Goal: Information Seeking & Learning: Learn about a topic

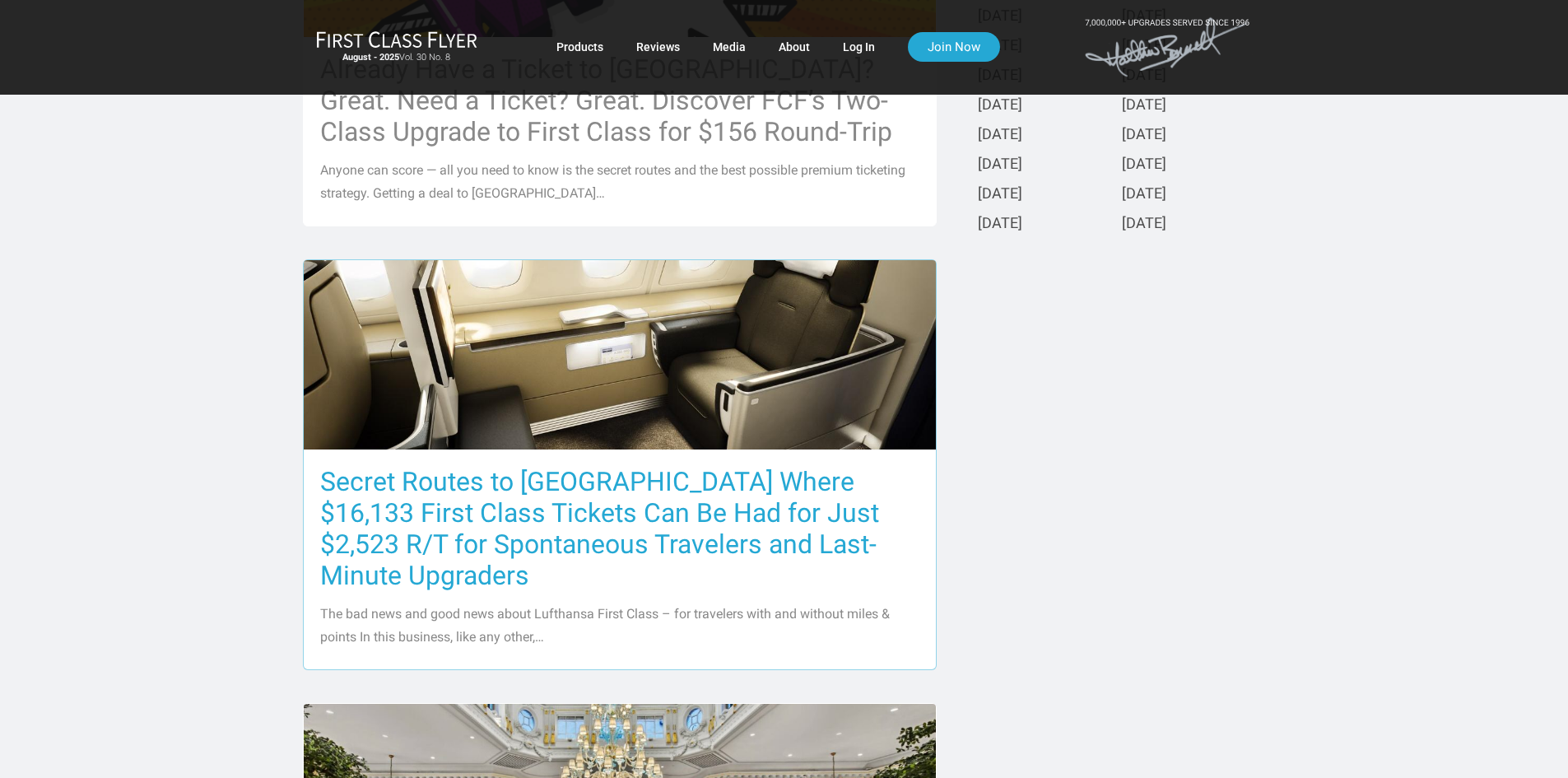
scroll to position [741, 0]
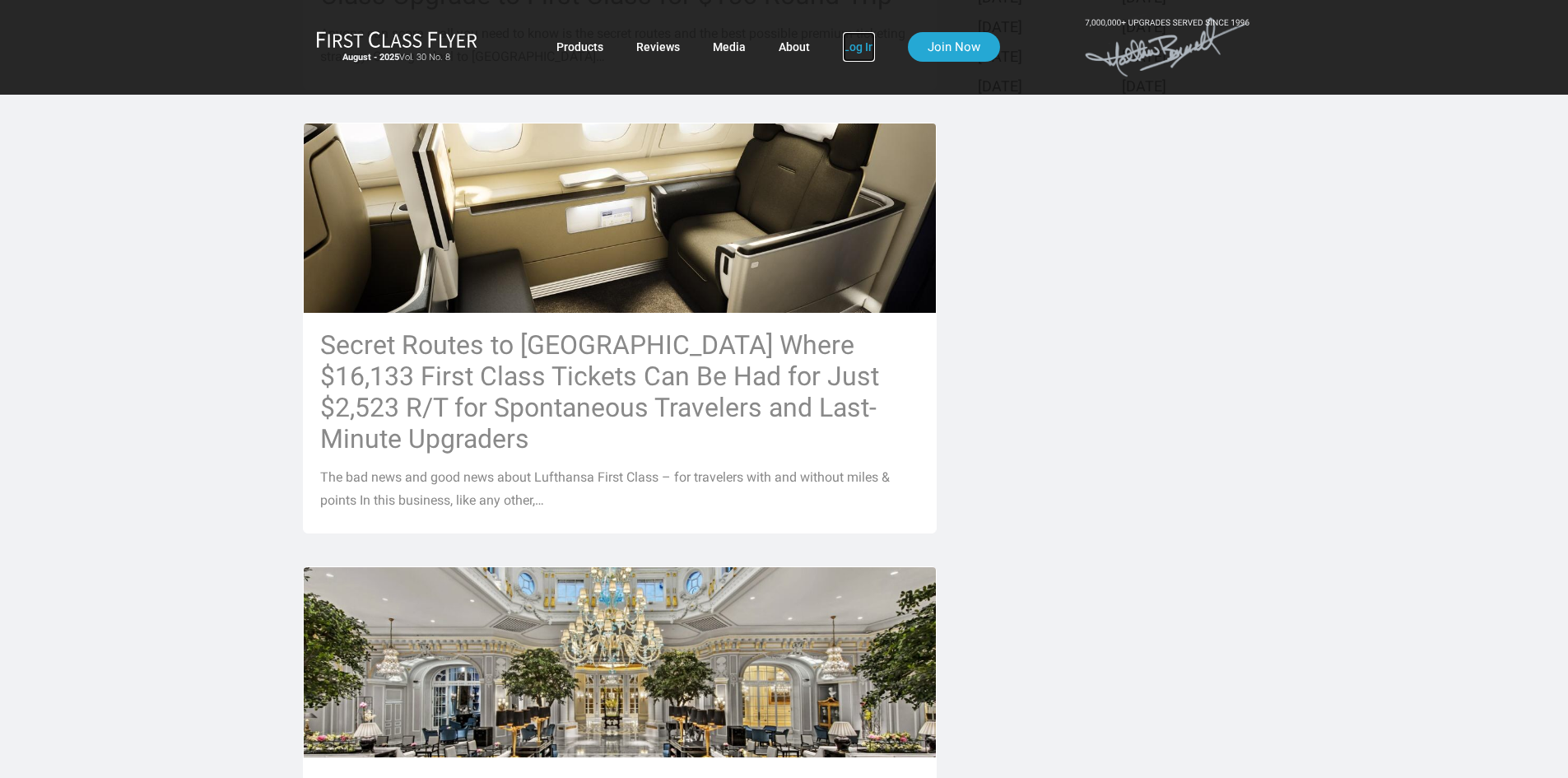
click at [846, 46] on link "Log In" at bounding box center [859, 47] width 32 height 30
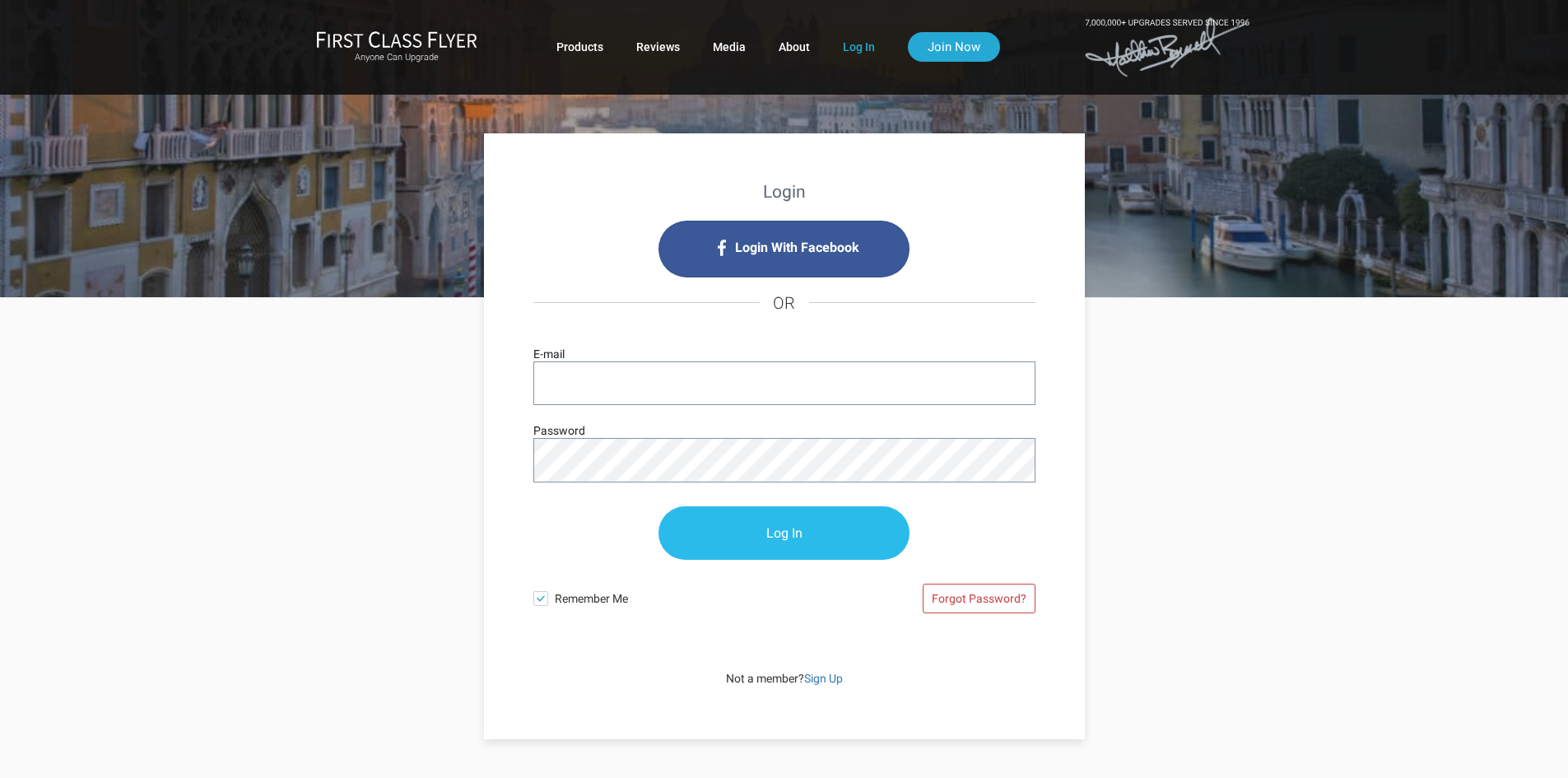
type input "vjschultz@aol.com"
click at [767, 540] on input "Log In" at bounding box center [784, 533] width 251 height 53
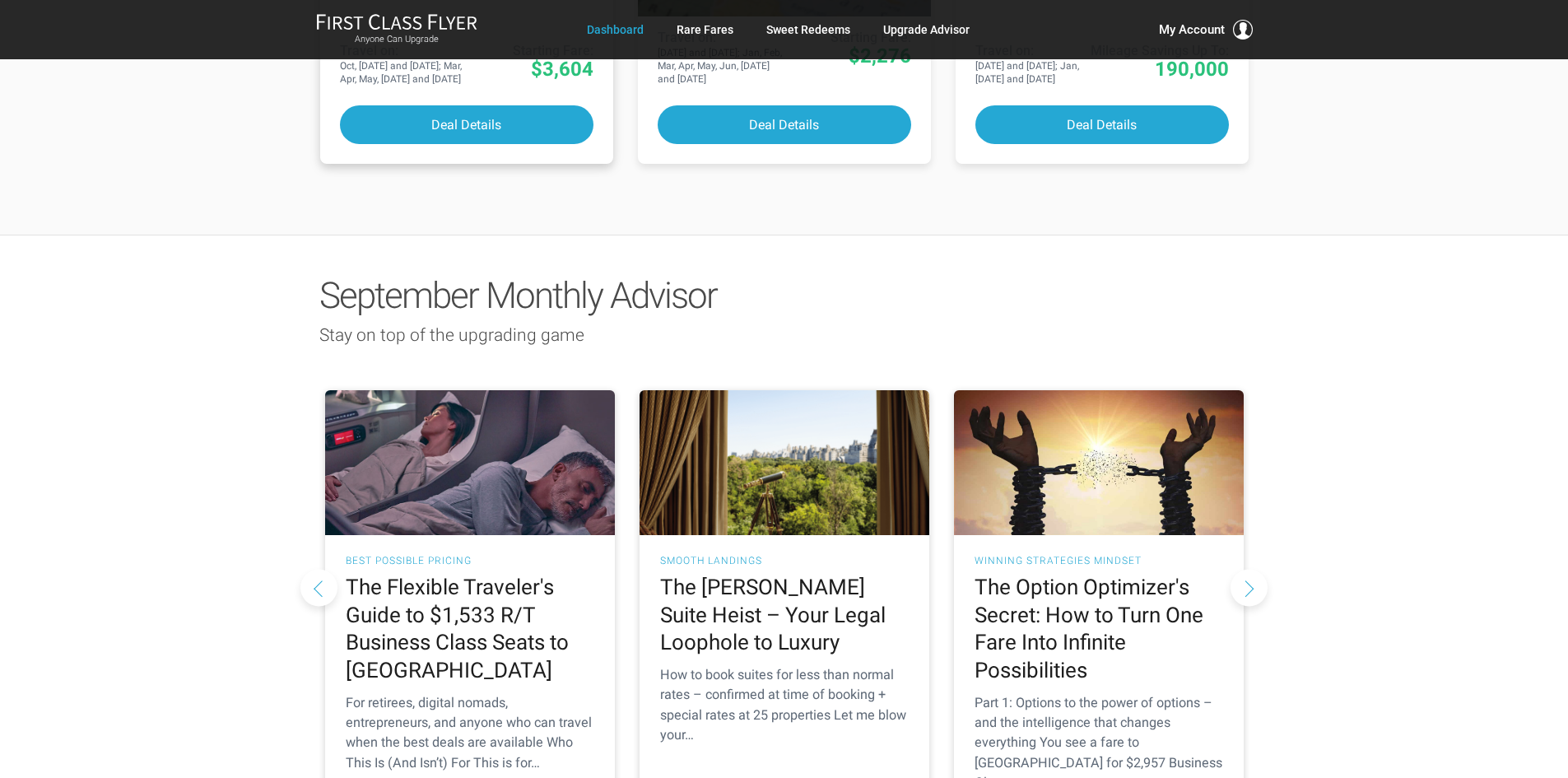
scroll to position [1399, 0]
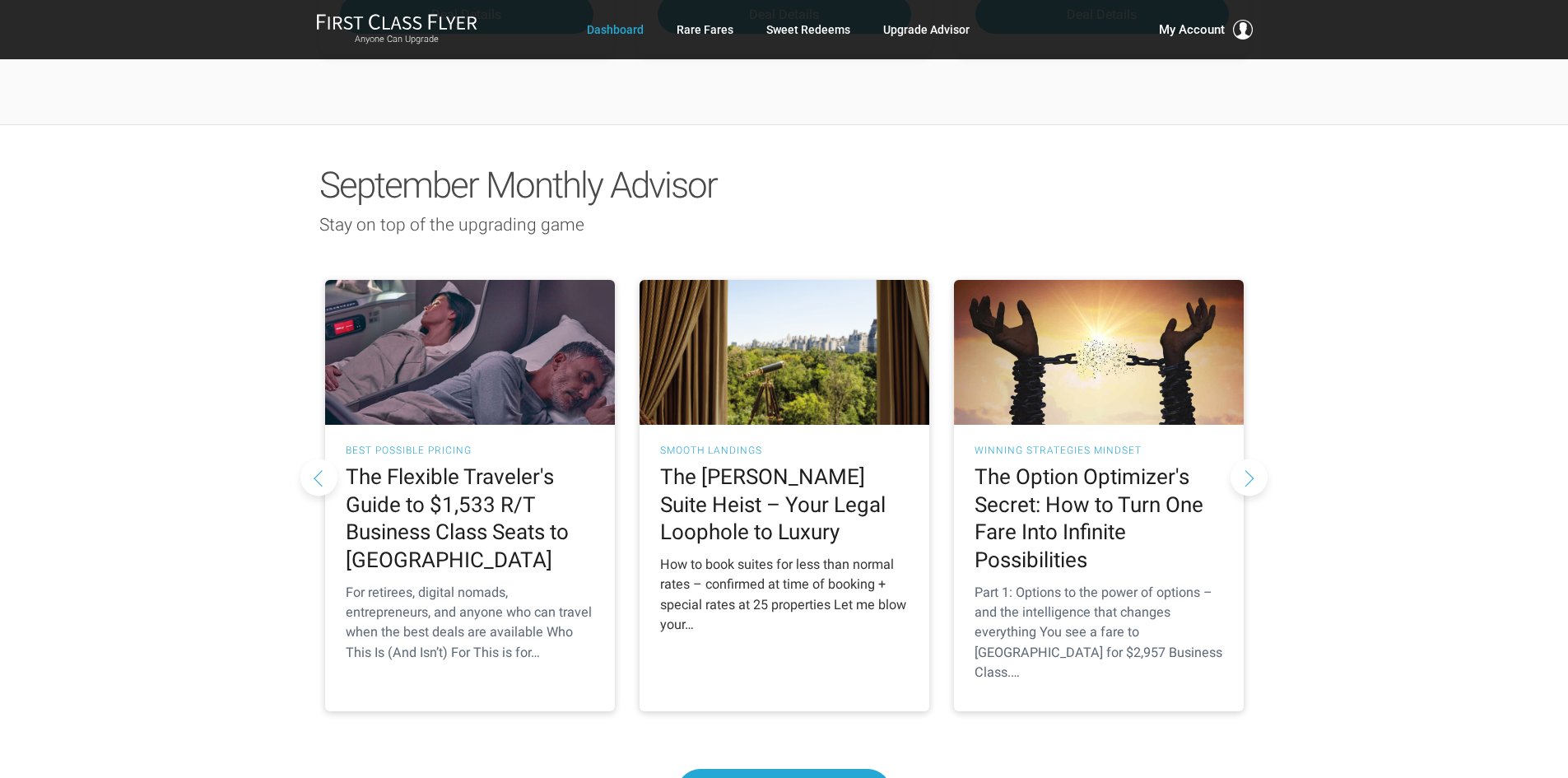
click at [804, 463] on h2 "The Ritz-Carlton Suite Heist – Your Legal Loophole to Luxury" at bounding box center [785, 505] width 249 height 83
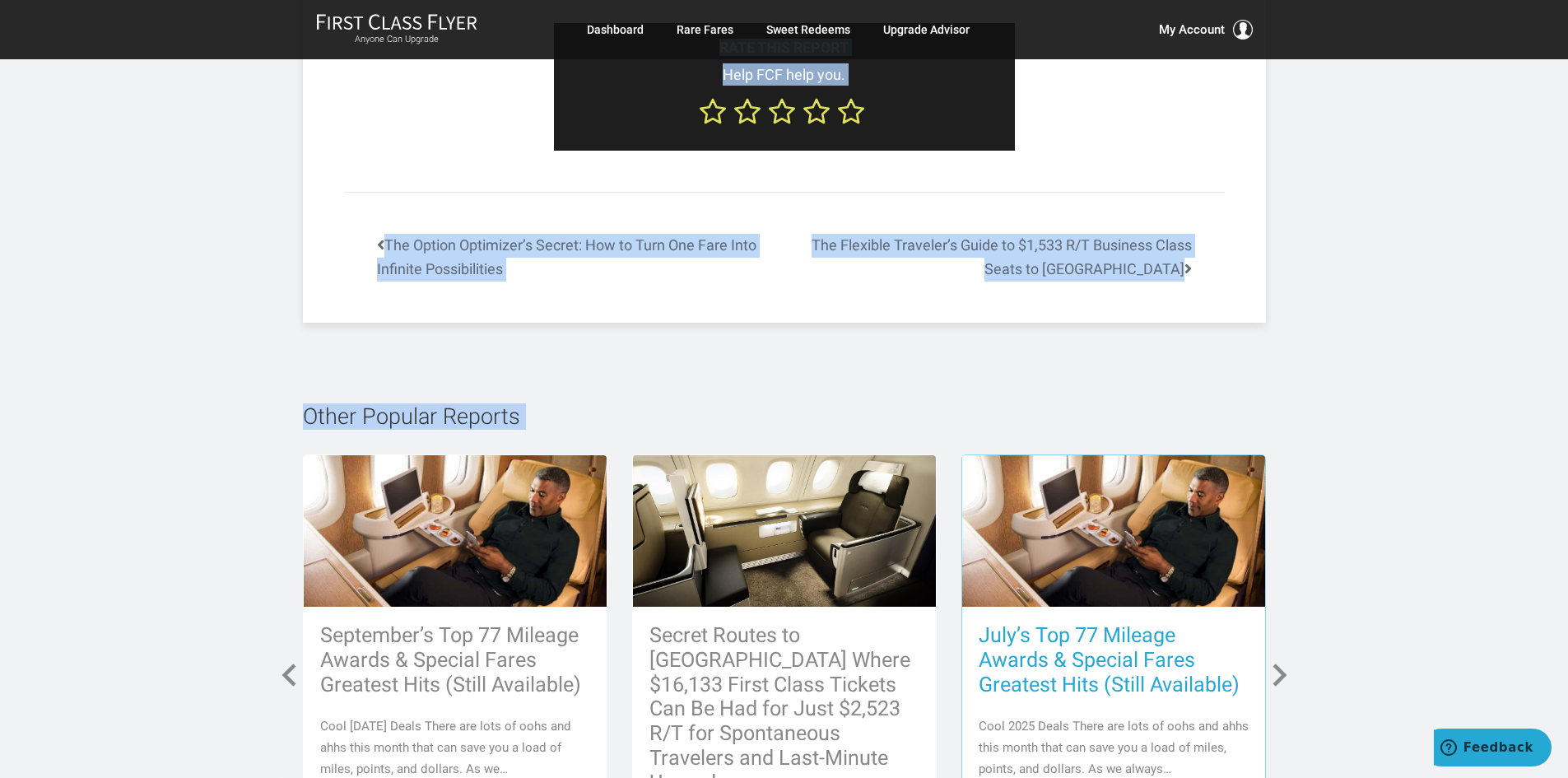
scroll to position [7291, 0]
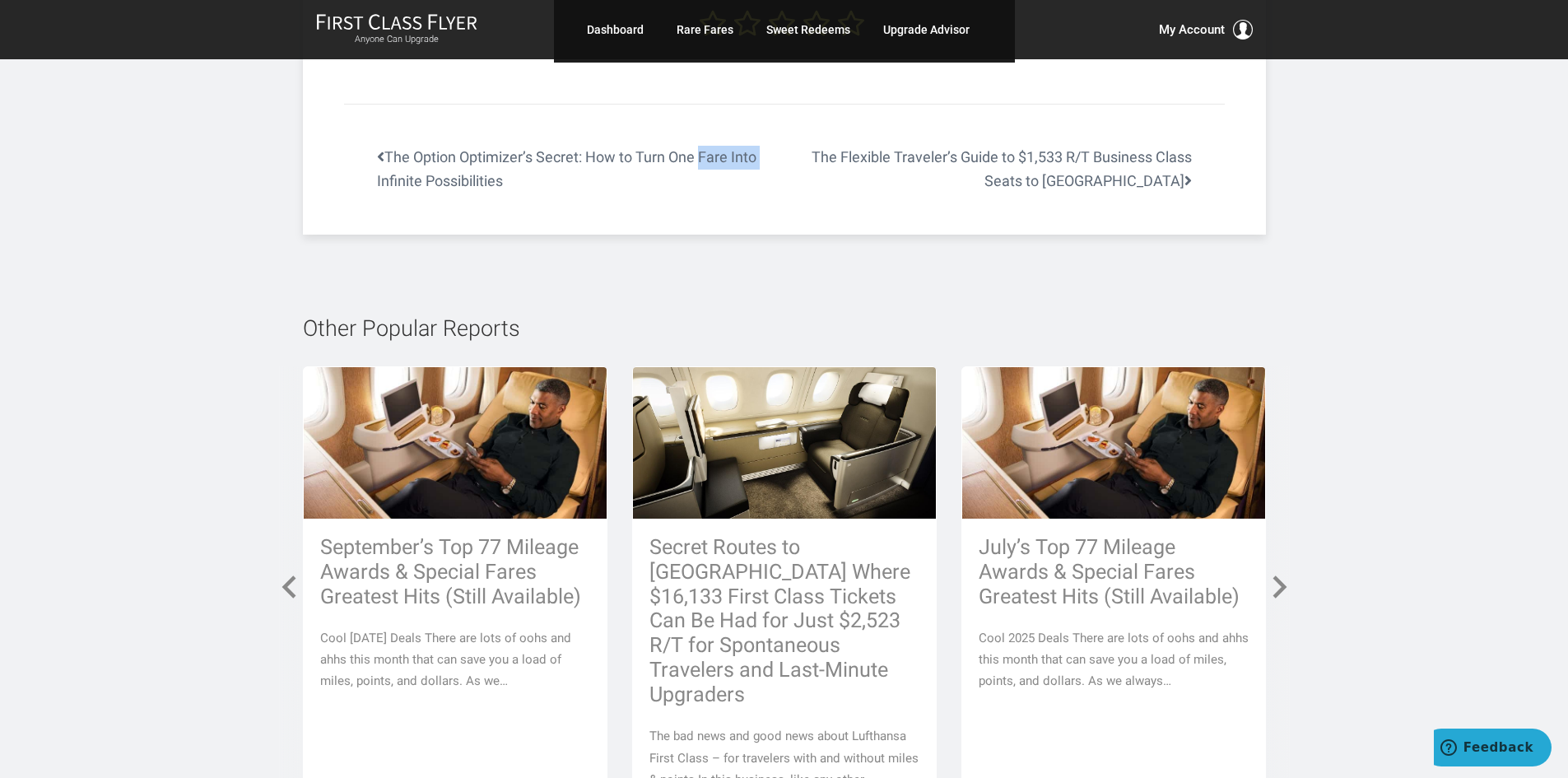
drag, startPoint x: 741, startPoint y: 76, endPoint x: 693, endPoint y: 78, distance: 48.0
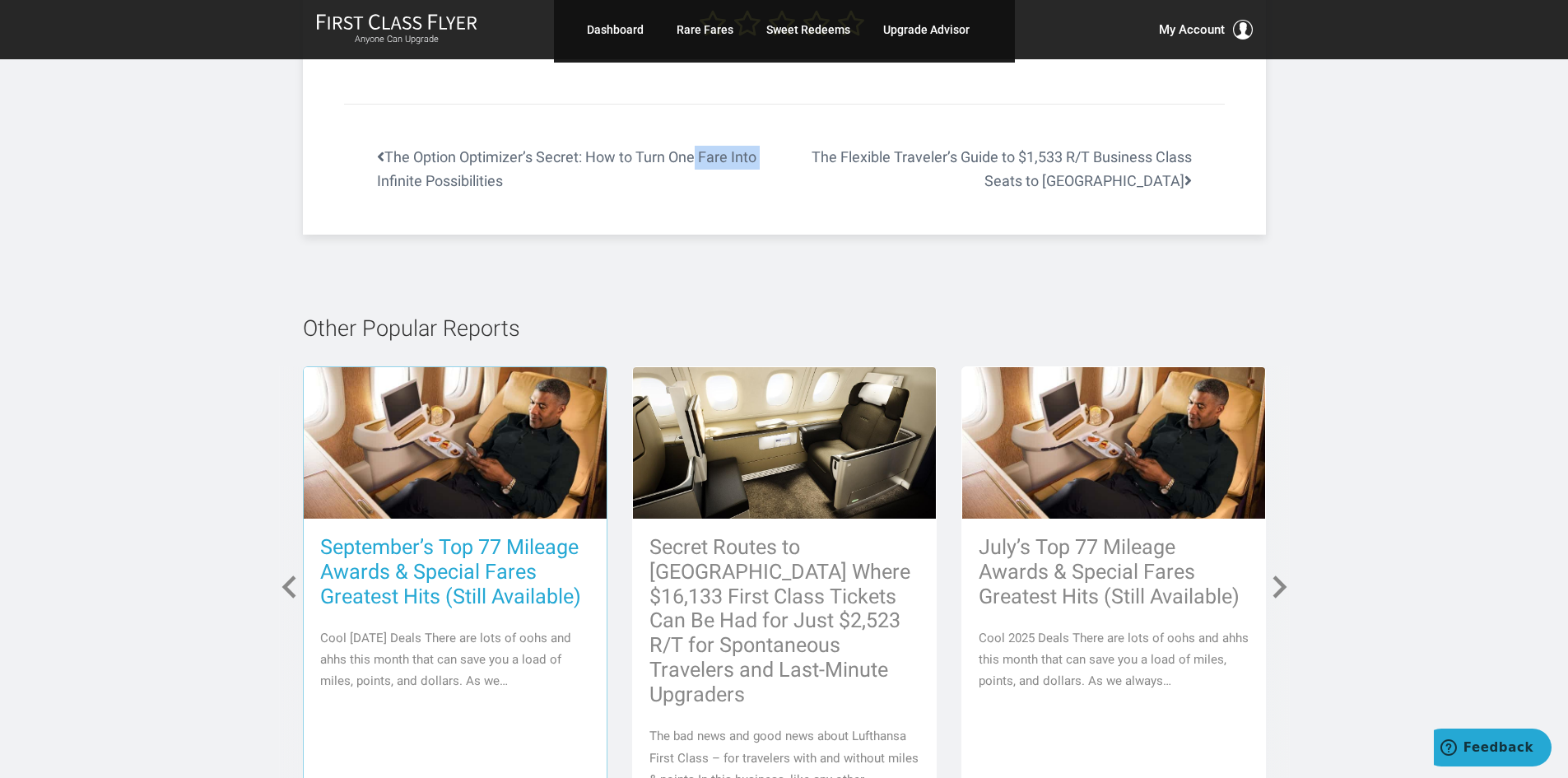
click at [536, 535] on h3 "September’s Top 77 Mileage Awards & Special Fares Greatest Hits (Still Availabl…" at bounding box center [455, 571] width 270 height 74
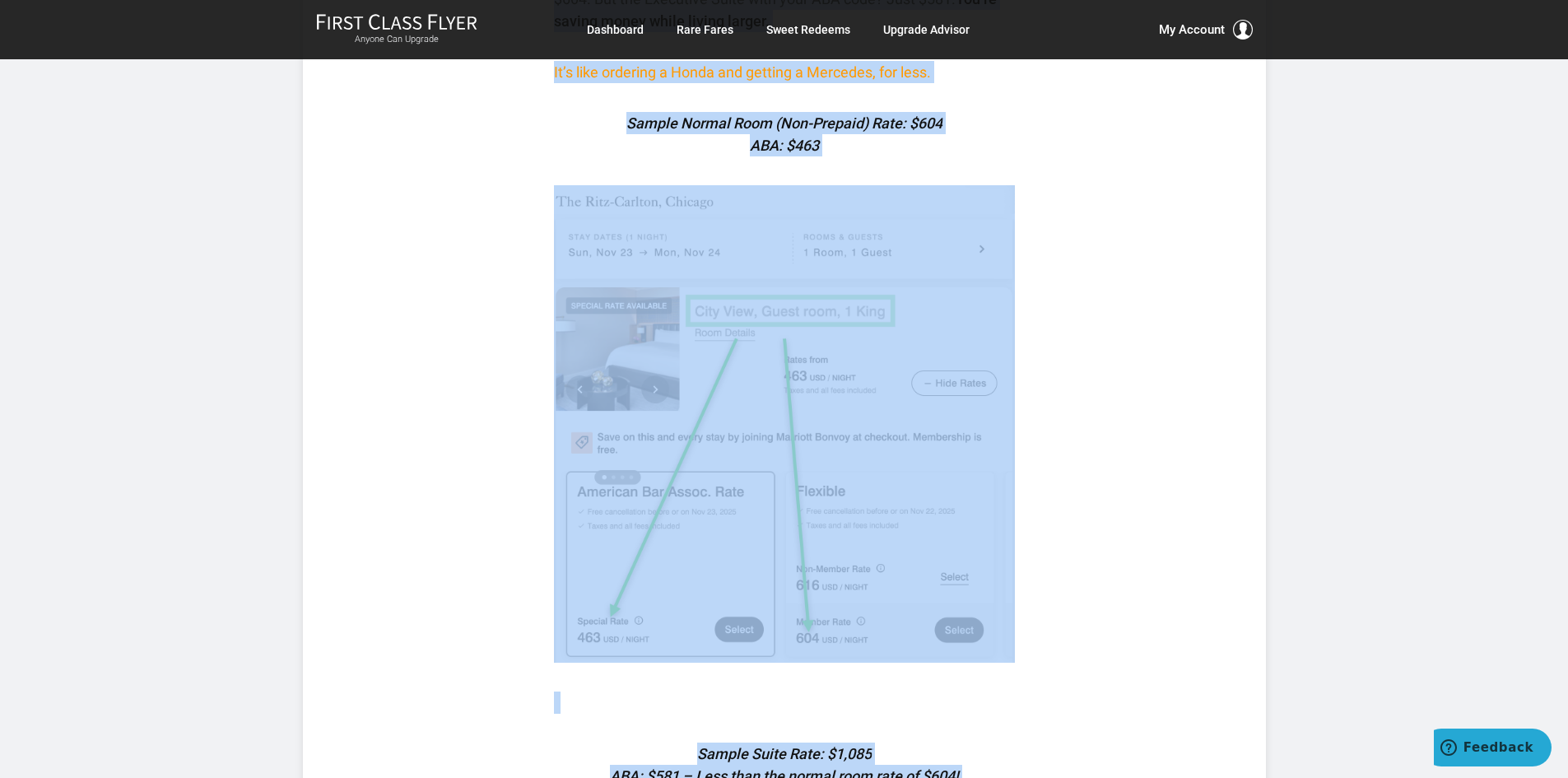
scroll to position [1759, 0]
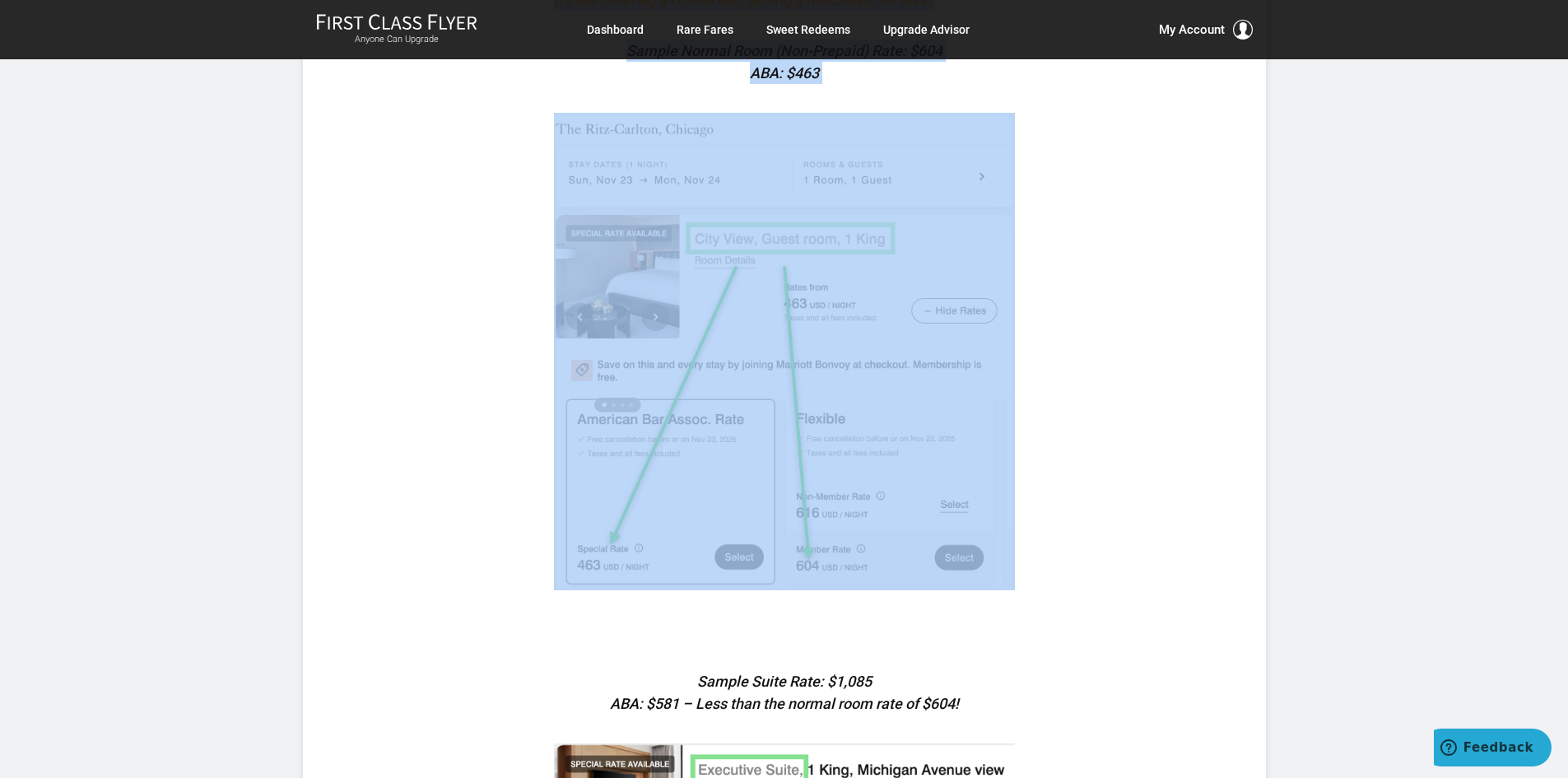
drag, startPoint x: 550, startPoint y: 356, endPoint x: 669, endPoint y: 103, distance: 279.6
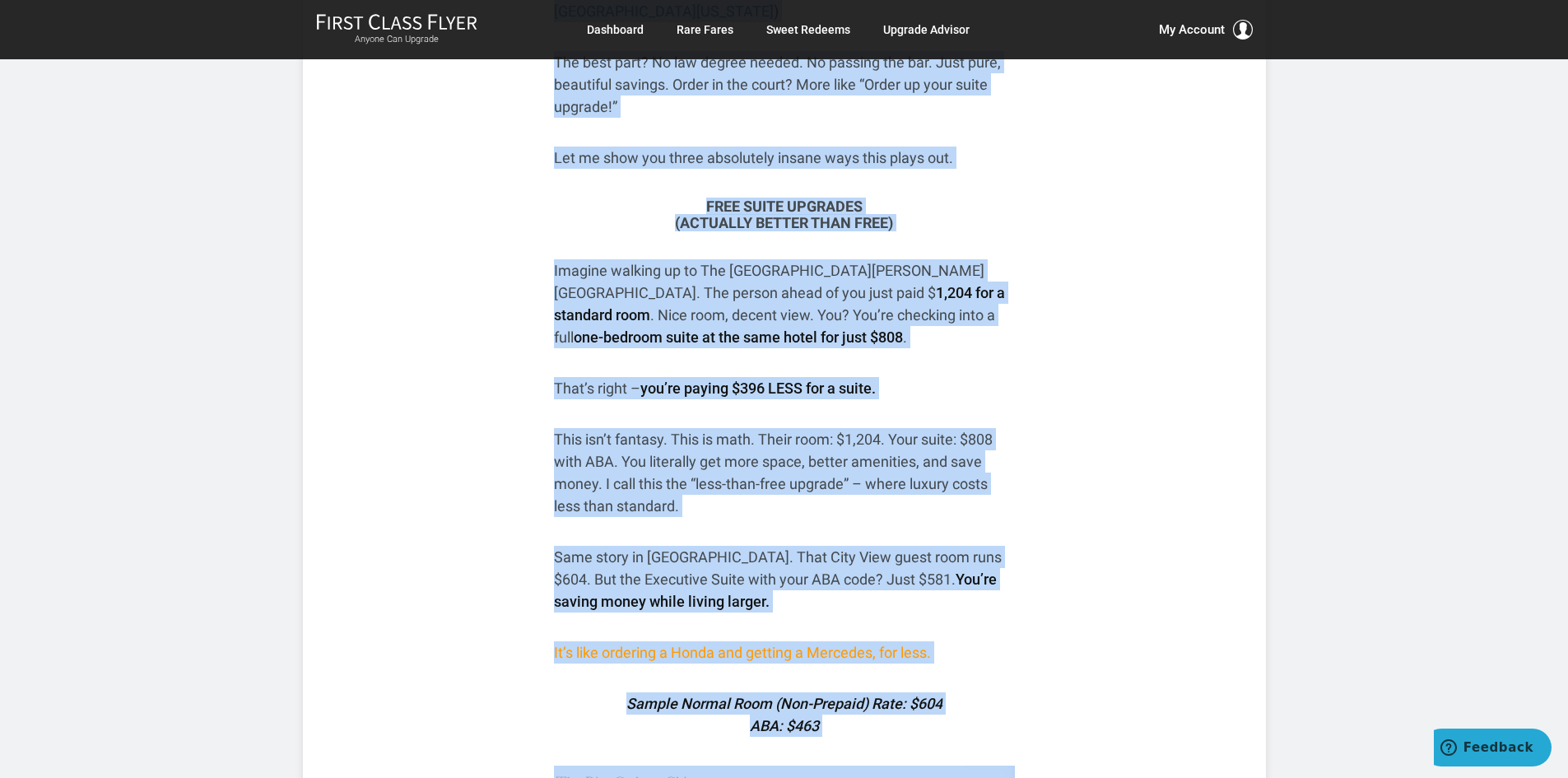
scroll to position [1101, 0]
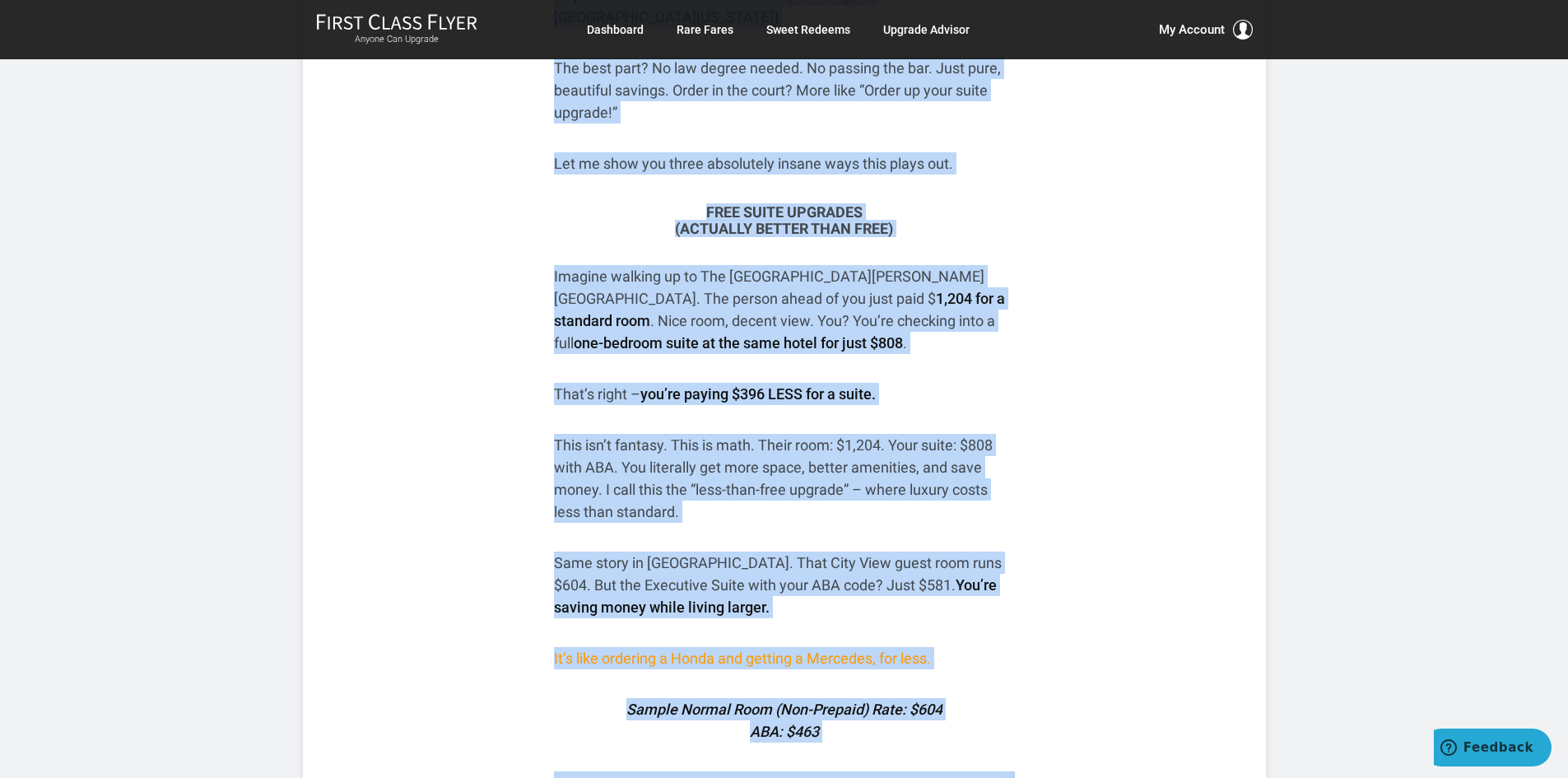
copy div "How to book suites for less than normal rates – confirmed at time of booking + …"
